Goal: Task Accomplishment & Management: Manage account settings

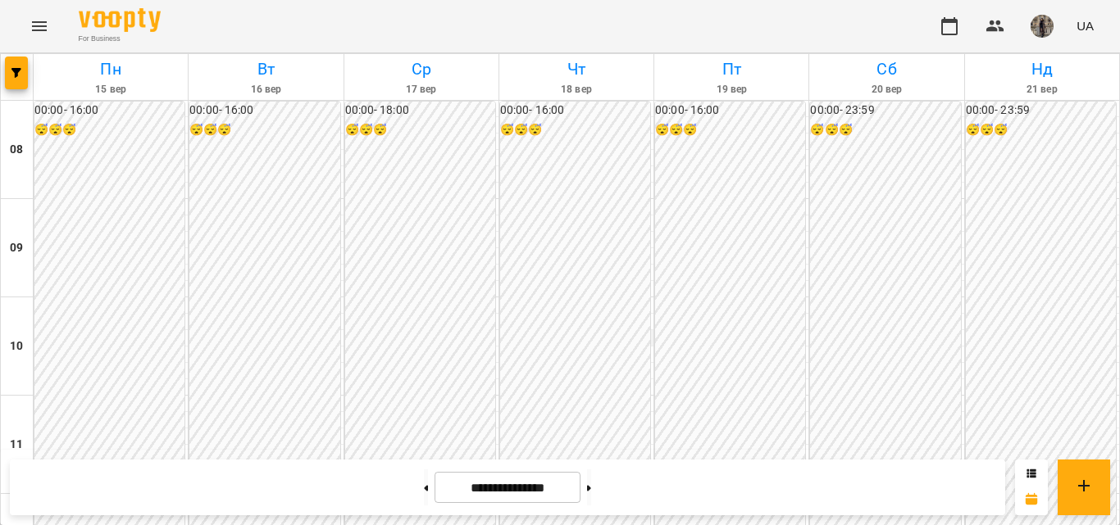
scroll to position [843, 0]
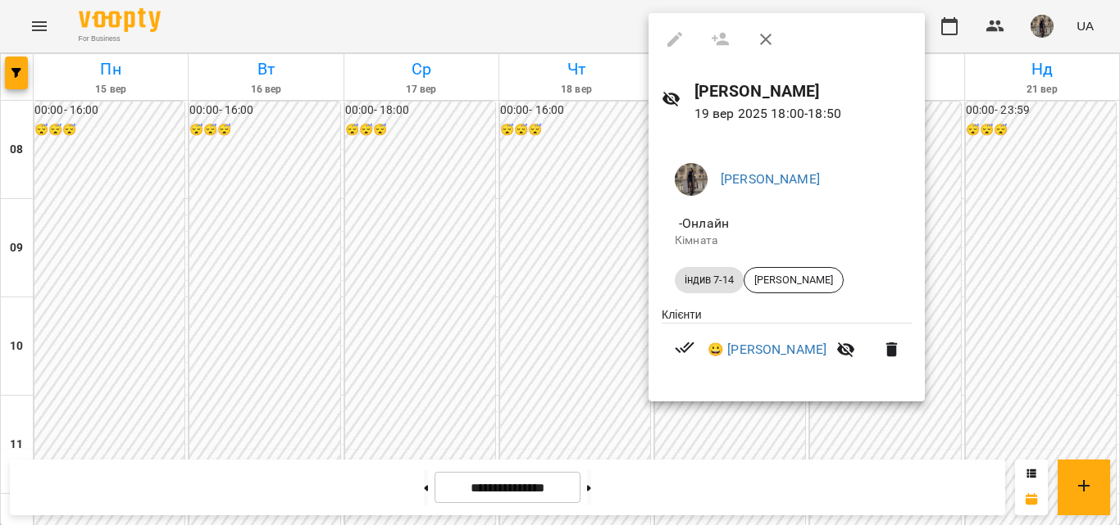
click at [526, 153] on div at bounding box center [560, 262] width 1120 height 525
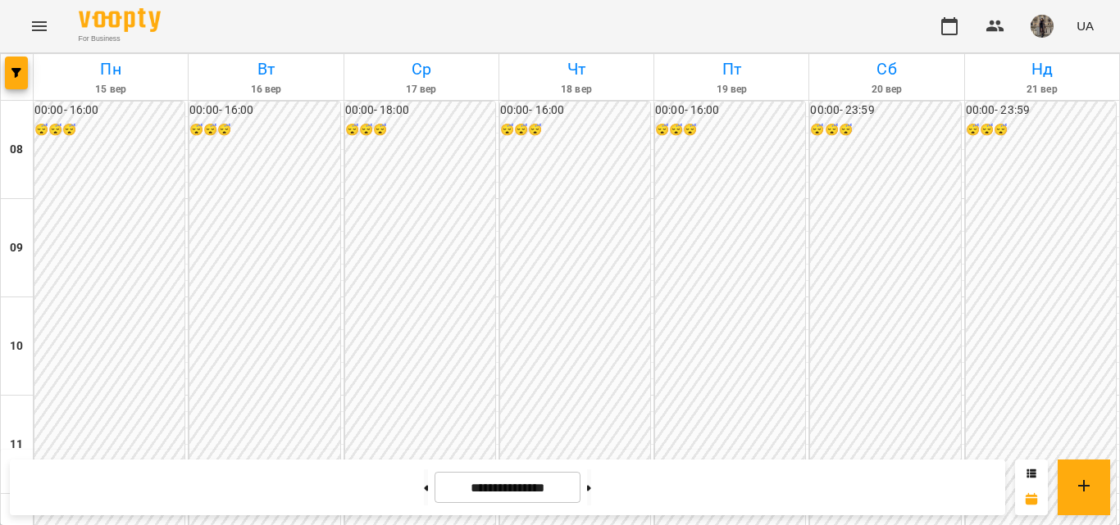
scroll to position [707, 0]
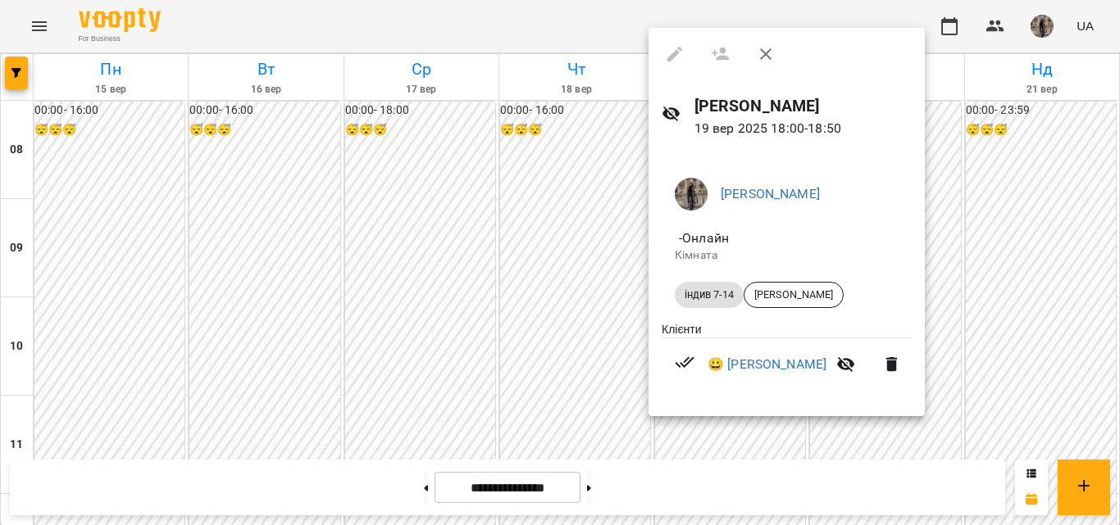
click at [570, 299] on div at bounding box center [560, 262] width 1120 height 525
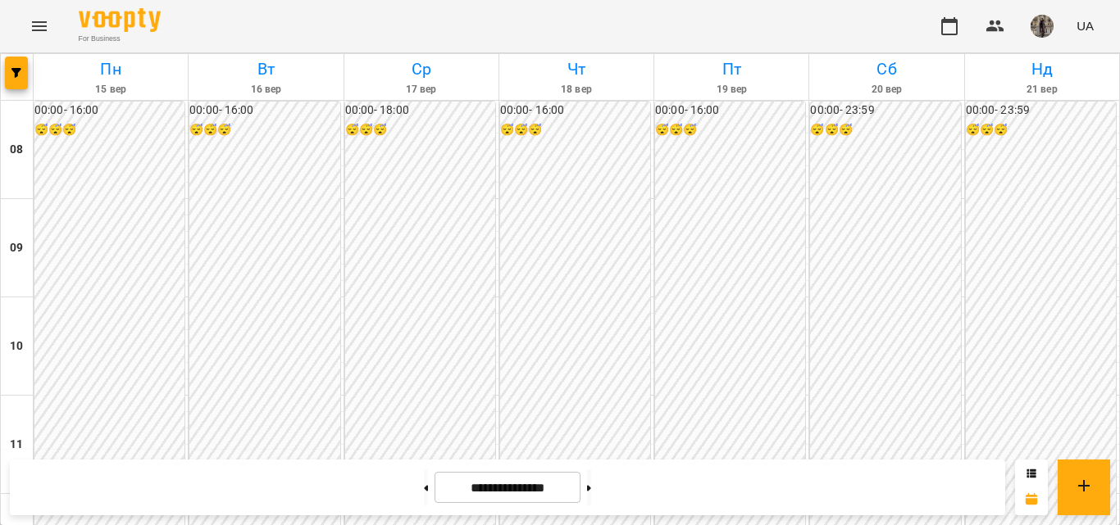
scroll to position [750, 0]
click at [591, 486] on button at bounding box center [589, 488] width 4 height 36
type input "**********"
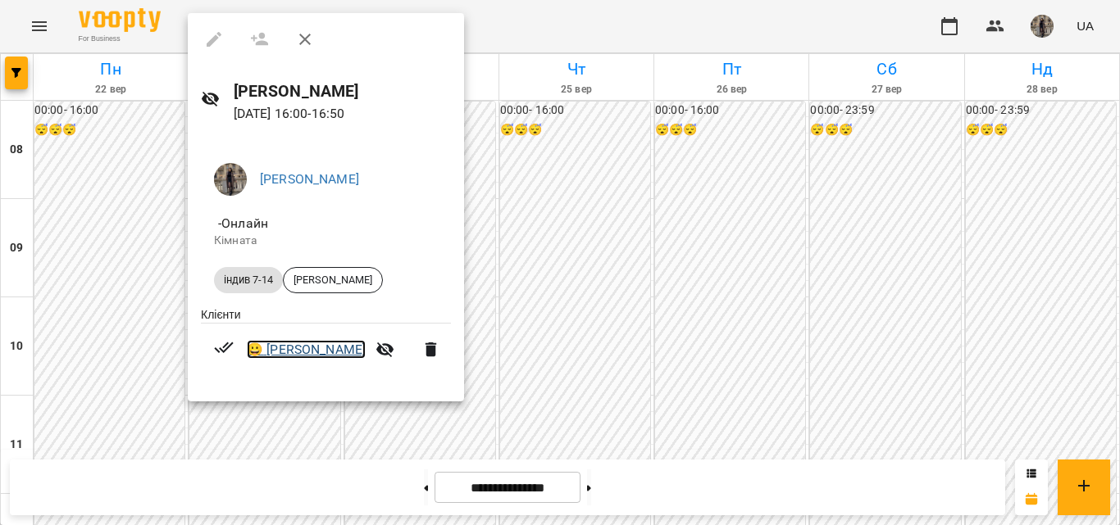
click at [295, 355] on link "😀 [PERSON_NAME]" at bounding box center [306, 350] width 119 height 20
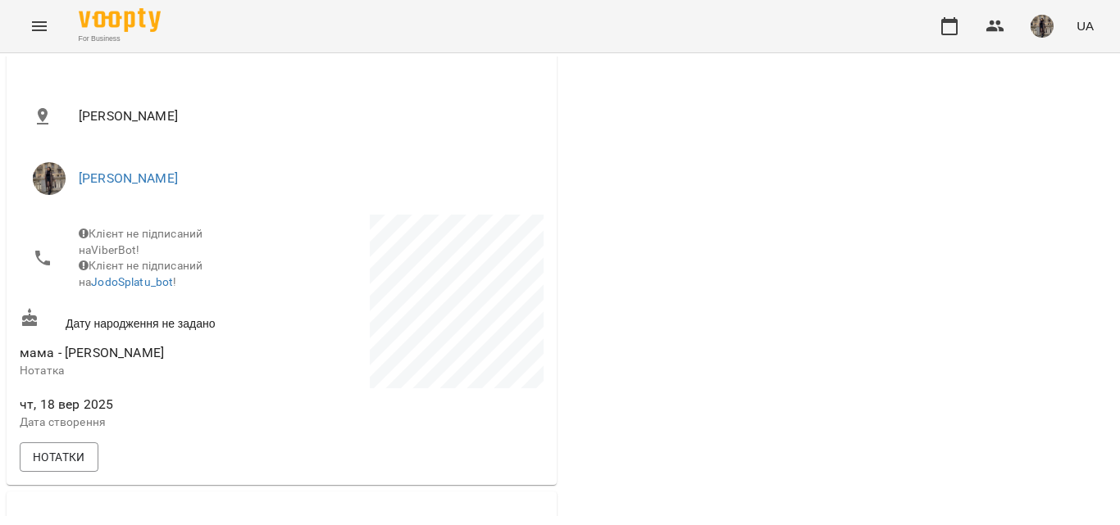
scroll to position [244, 0]
